Goal: Transaction & Acquisition: Purchase product/service

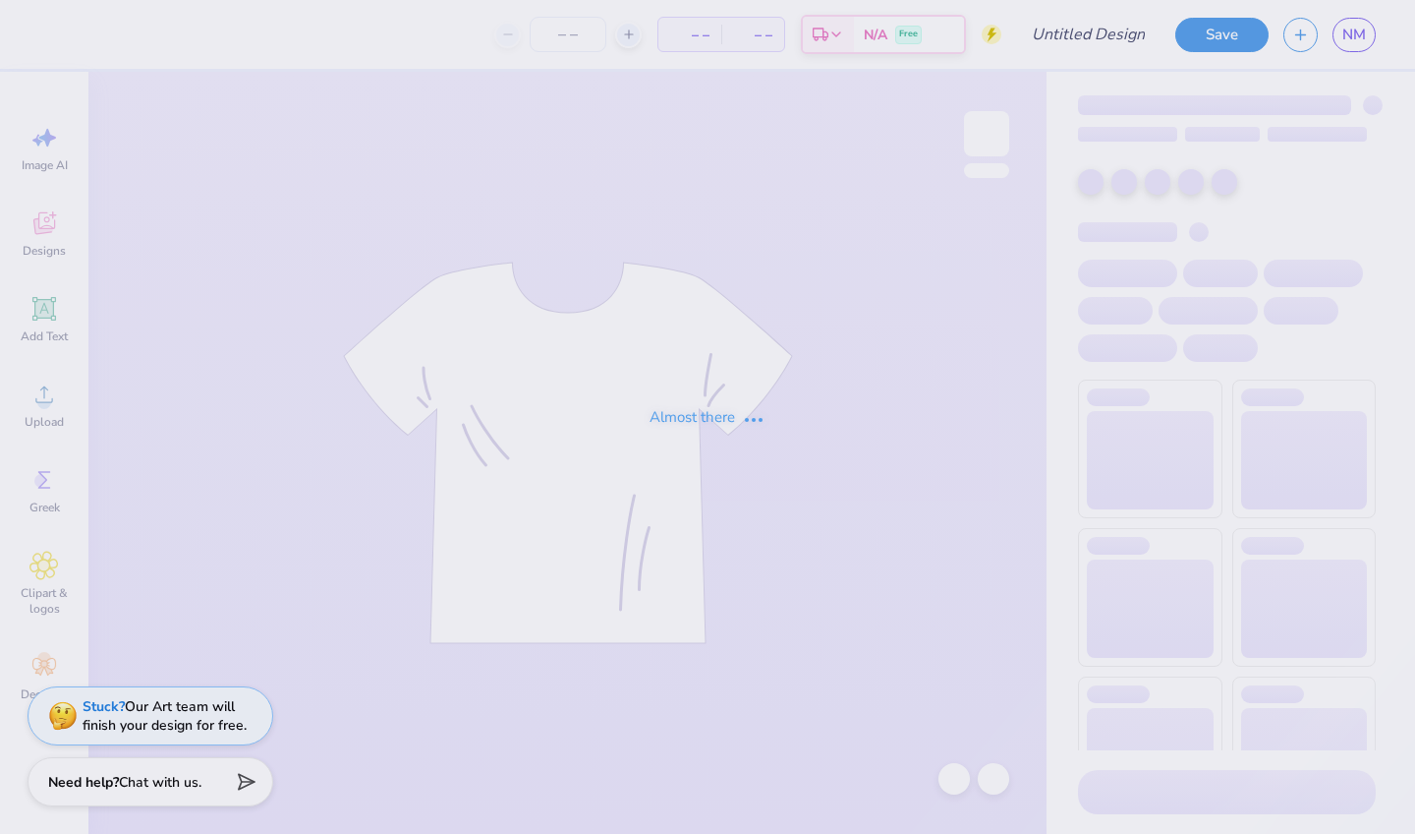
type input "PA week shirt"
type input "6"
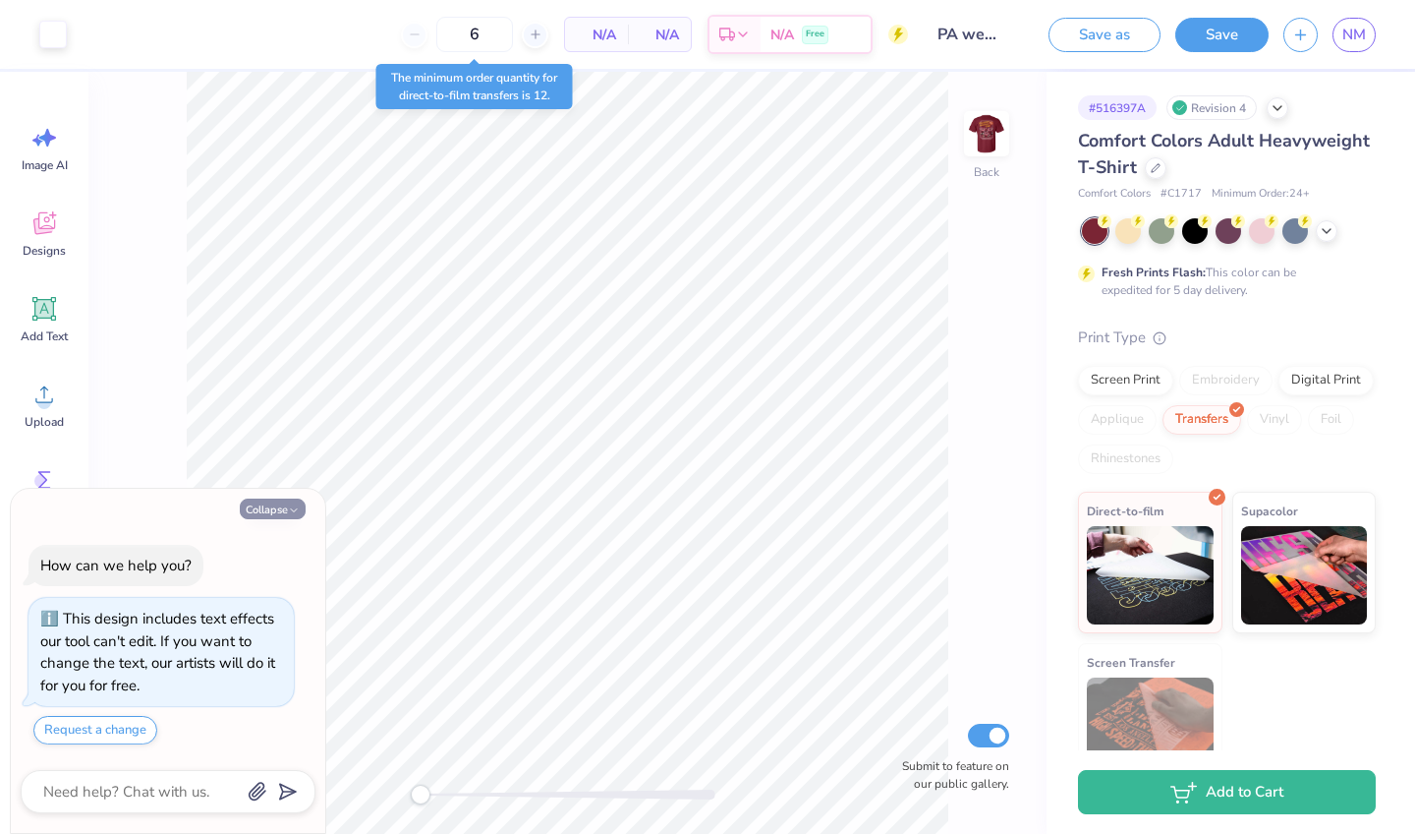
click at [293, 509] on icon "button" at bounding box center [294, 510] width 12 height 12
type textarea "x"
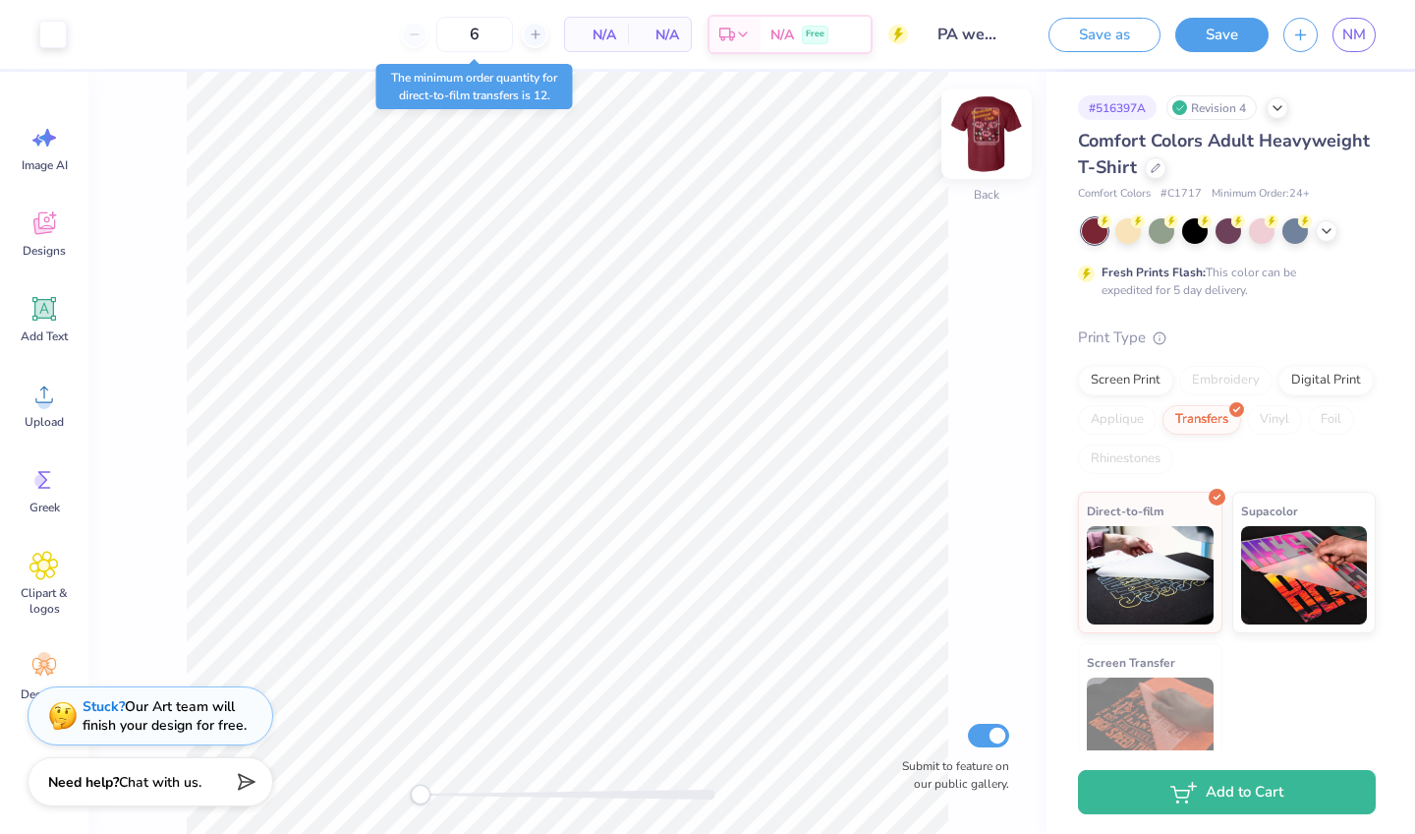
click at [996, 127] on img at bounding box center [987, 133] width 79 height 79
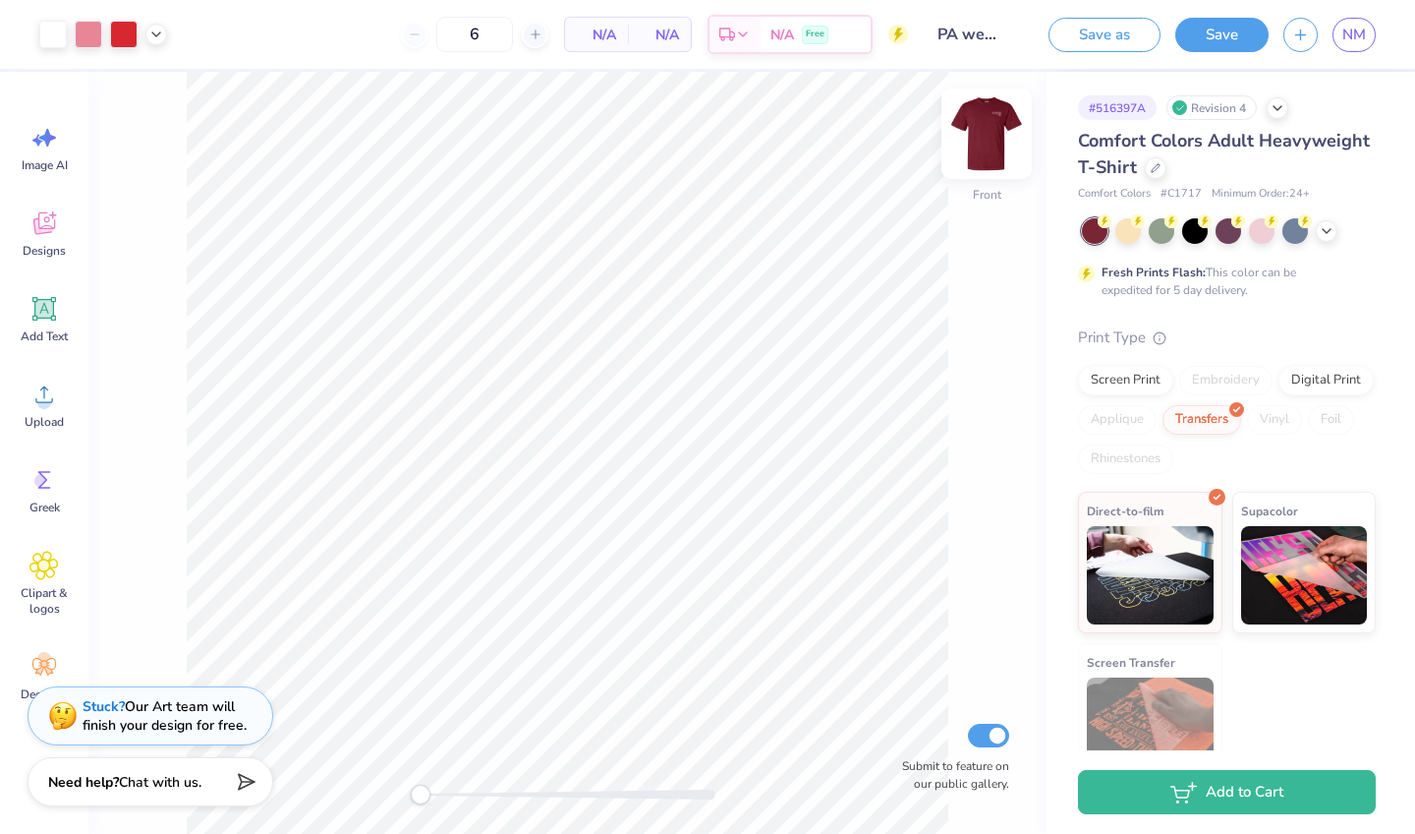
click at [995, 130] on img at bounding box center [987, 133] width 79 height 79
click at [995, 150] on img at bounding box center [987, 133] width 79 height 79
click at [995, 150] on img at bounding box center [986, 133] width 39 height 39
click at [1280, 106] on icon at bounding box center [1278, 106] width 16 height 16
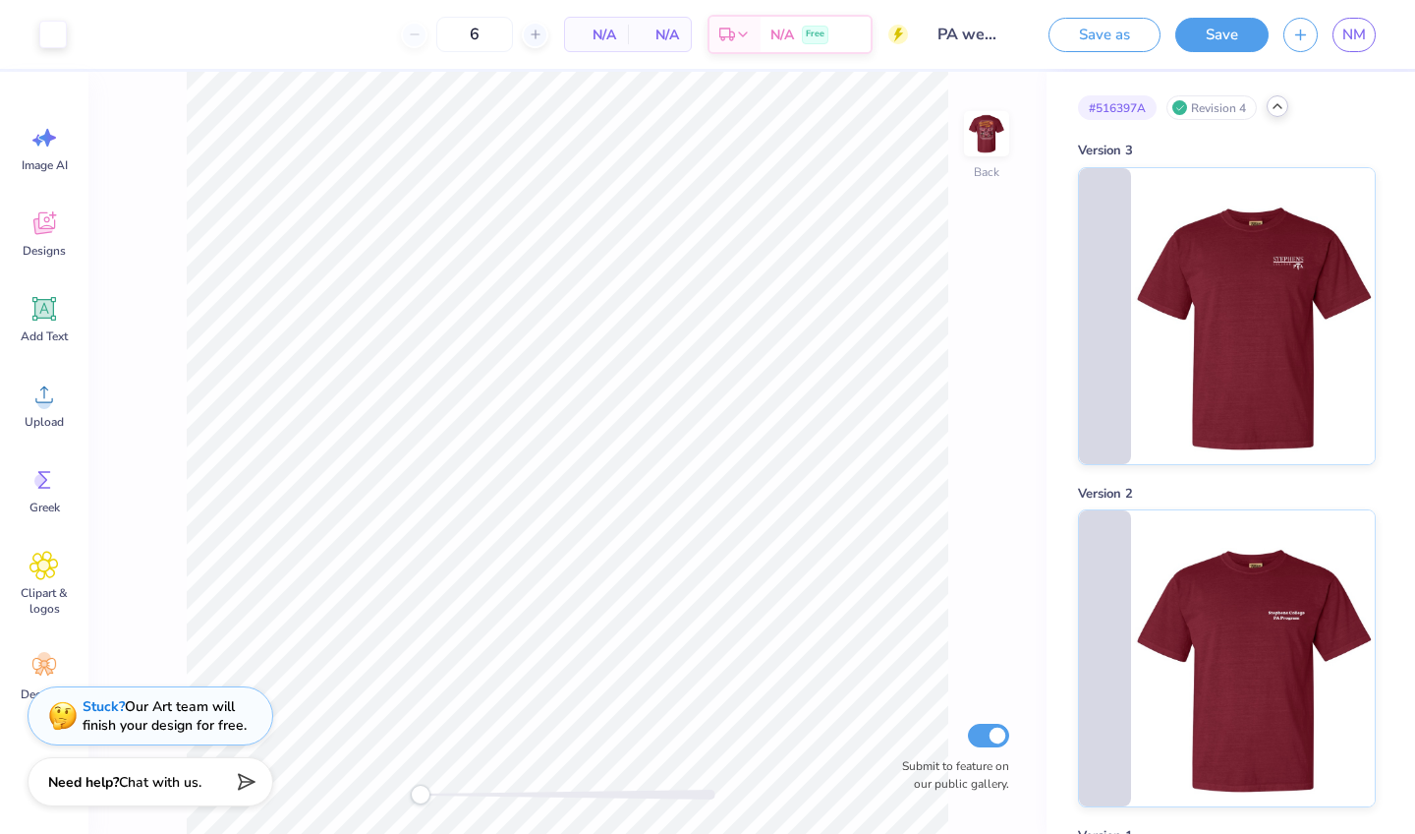
click at [1280, 105] on icon at bounding box center [1278, 106] width 16 height 16
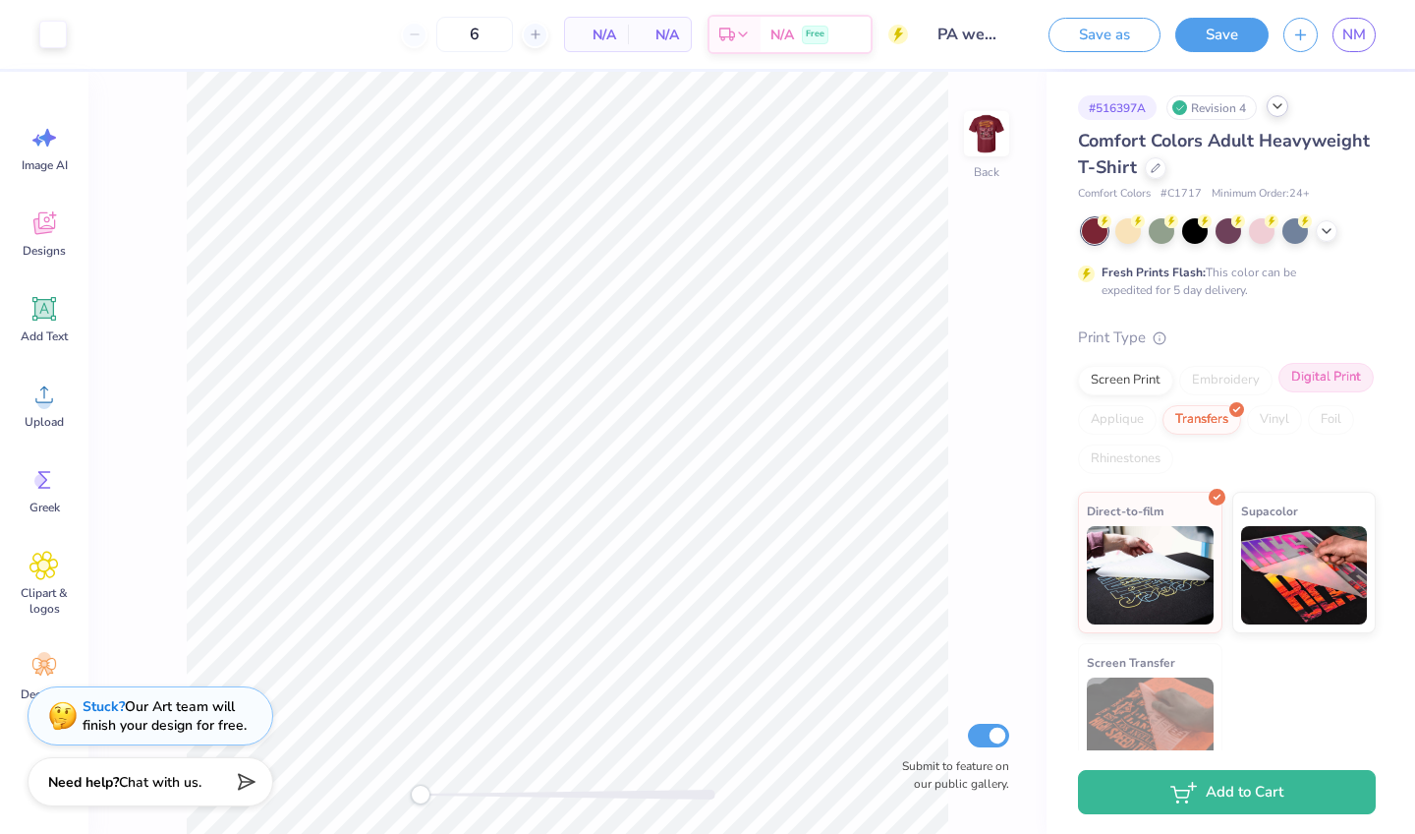
click at [1317, 378] on div "Digital Print" at bounding box center [1326, 377] width 95 height 29
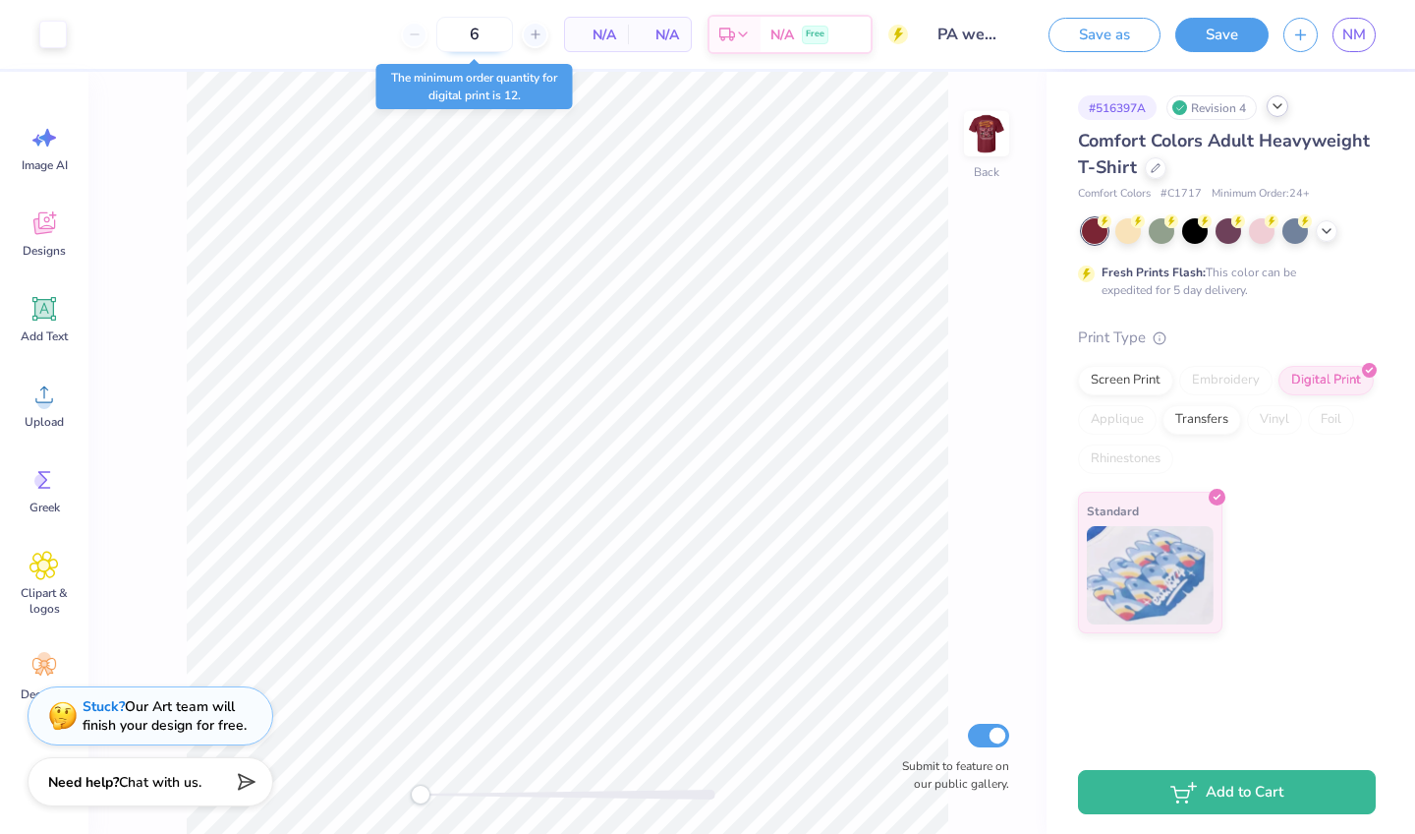
click at [490, 30] on input "6" at bounding box center [474, 34] width 77 height 35
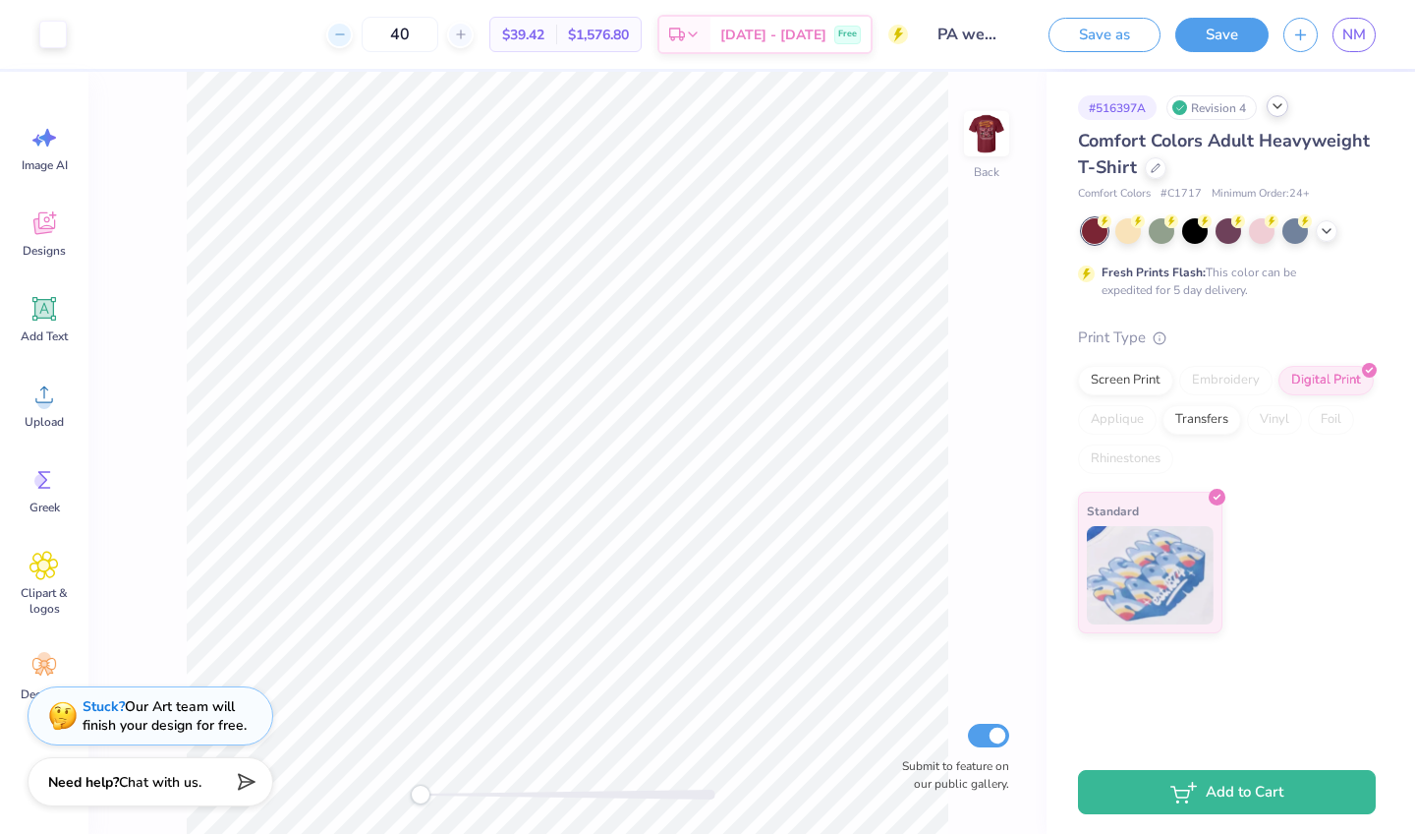
type input "4"
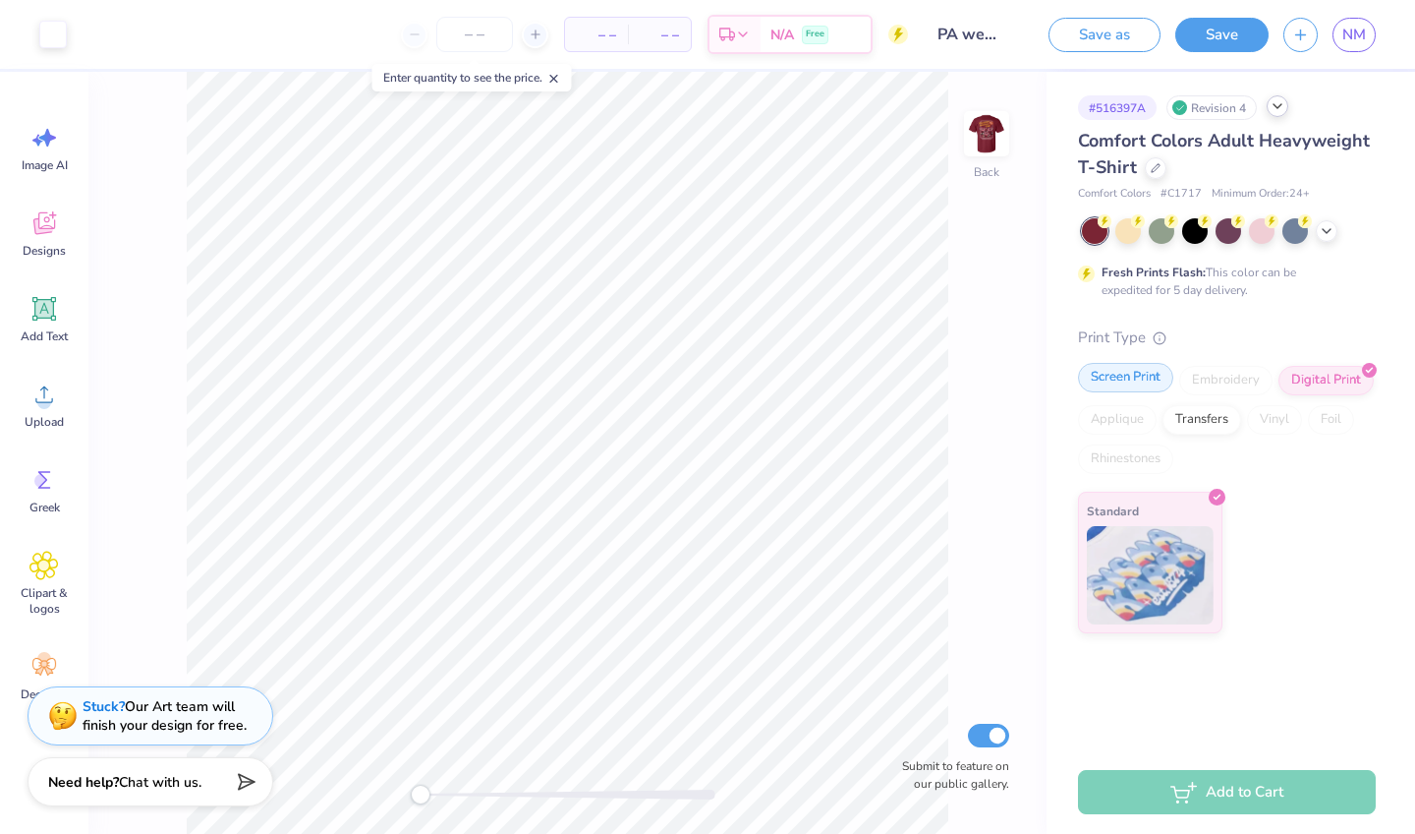
click at [1133, 389] on div "Screen Print" at bounding box center [1125, 377] width 95 height 29
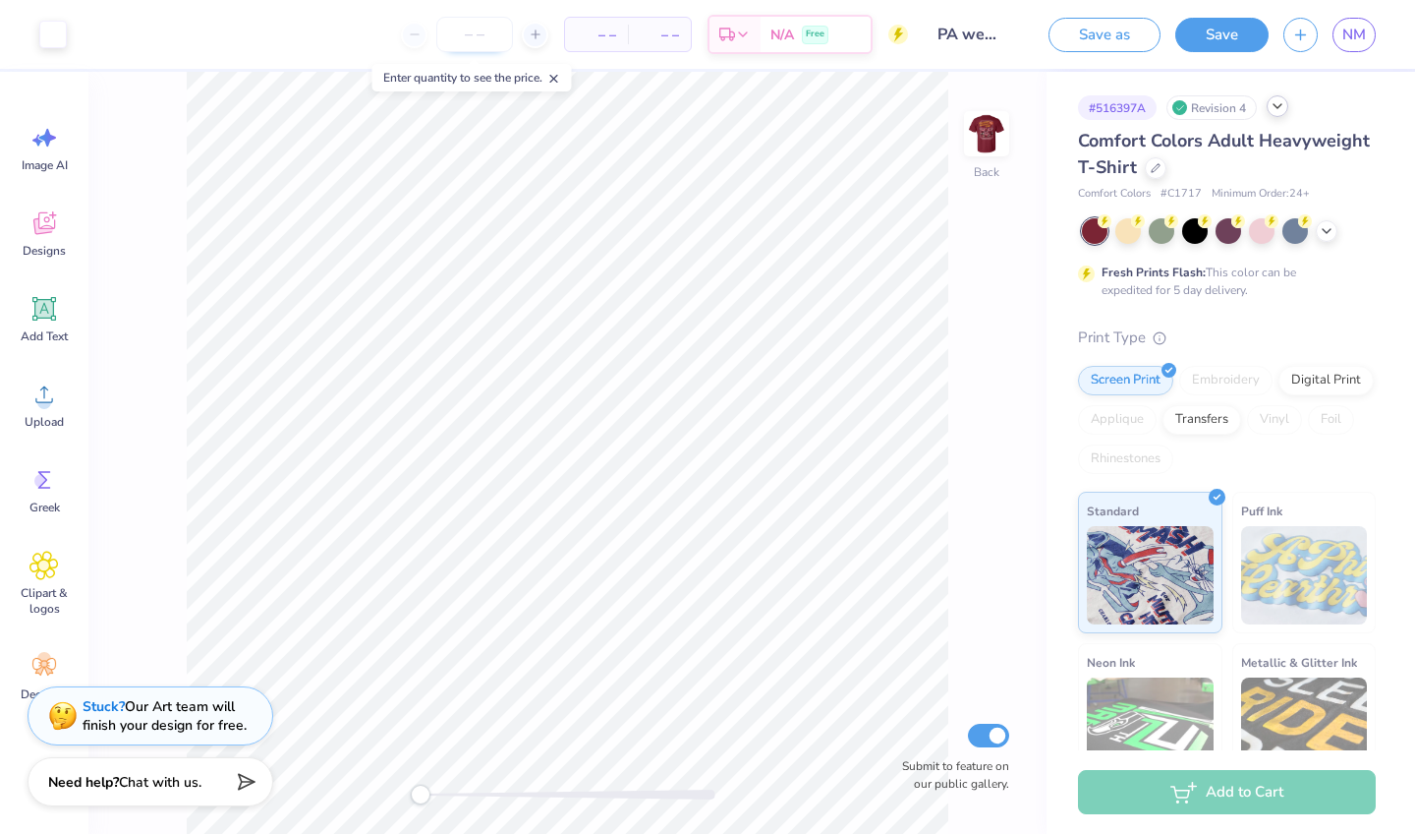
click at [488, 37] on input "number" at bounding box center [474, 34] width 77 height 35
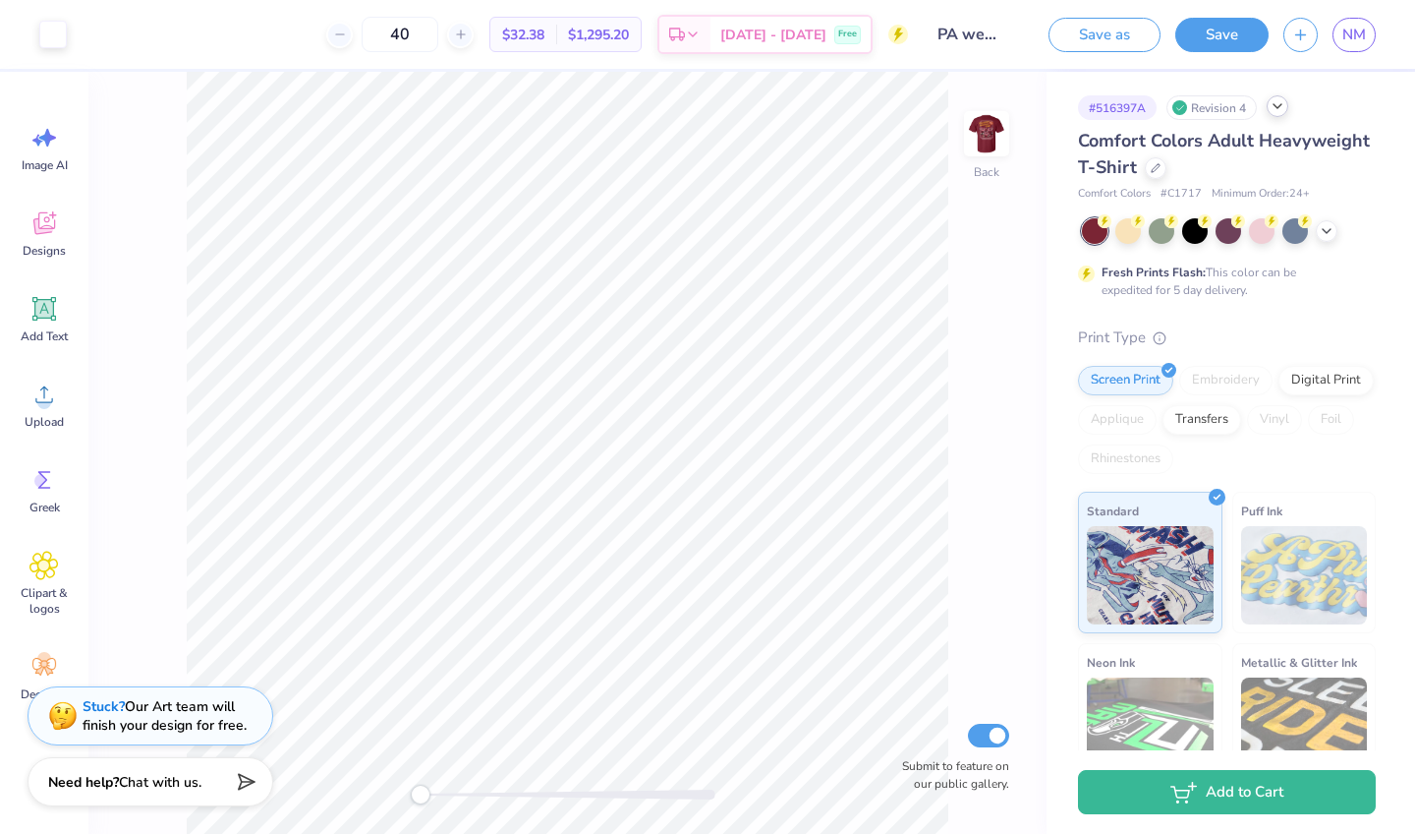
type input "40"
click at [980, 153] on img at bounding box center [987, 133] width 79 height 79
click at [397, 795] on div "Front Submit to feature on our public gallery." at bounding box center [567, 453] width 958 height 762
click at [983, 144] on img at bounding box center [987, 133] width 79 height 79
click at [990, 137] on img at bounding box center [987, 133] width 79 height 79
